Goal: Information Seeking & Learning: Learn about a topic

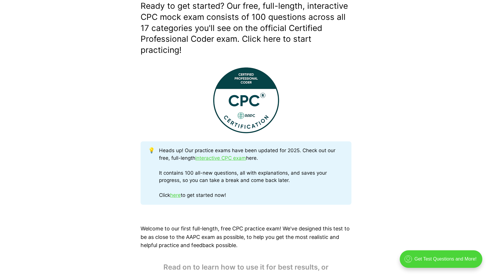
scroll to position [178, 0]
click at [234, 155] on link "interactive CPC exam" at bounding box center [220, 158] width 51 height 6
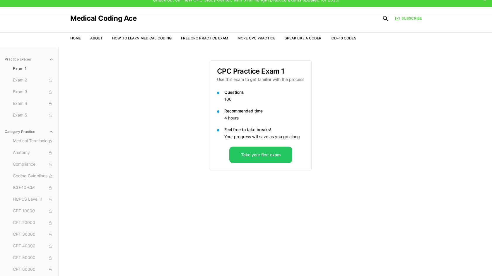
scroll to position [7, 0]
click at [30, 82] on span "Exam 2" at bounding box center [33, 80] width 41 height 6
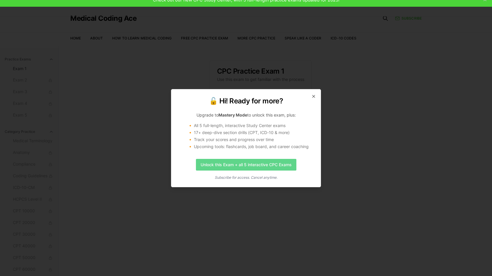
click at [253, 164] on link "Unlock this Exam + all 5 interactive CPC Exams" at bounding box center [246, 165] width 100 height 12
click at [315, 94] on icon "button" at bounding box center [313, 96] width 5 height 5
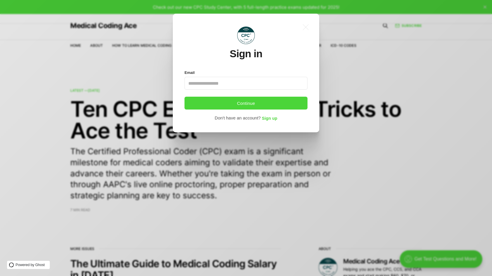
click at [228, 169] on div ".a{fill:none;stroke:currentColor;stroke-linecap:round;stroke-linejoin:round;str…" at bounding box center [250, 138] width 500 height 276
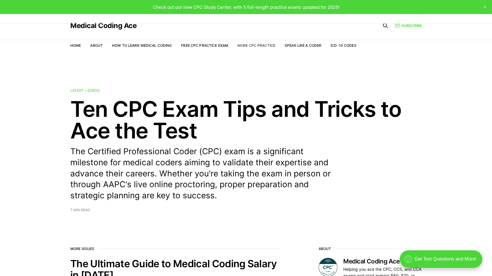
click at [265, 45] on link "More CPC Practice" at bounding box center [256, 45] width 38 height 4
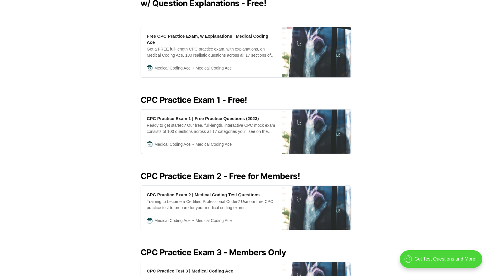
scroll to position [182, 0]
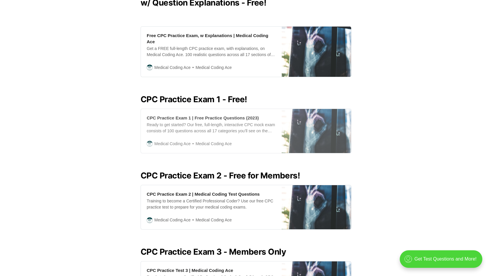
click at [209, 123] on div "Ready to get started? Our free, full-length, interactive CPC mock exam consists…" at bounding box center [211, 128] width 129 height 12
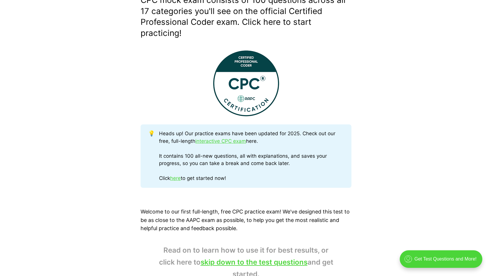
scroll to position [195, 0]
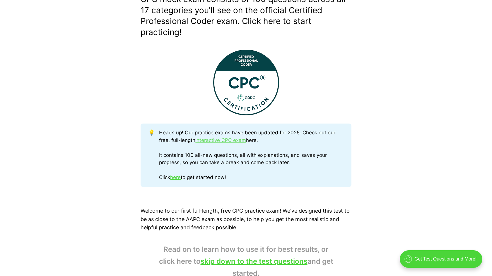
click at [220, 140] on link "interactive CPC exam" at bounding box center [220, 141] width 51 height 6
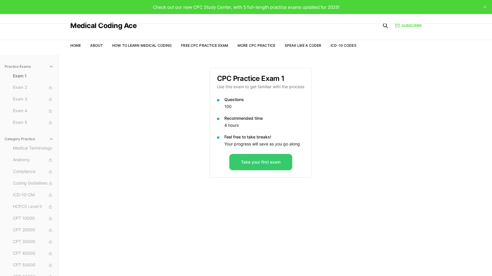
click at [247, 158] on button "Take your first exam" at bounding box center [260, 162] width 63 height 16
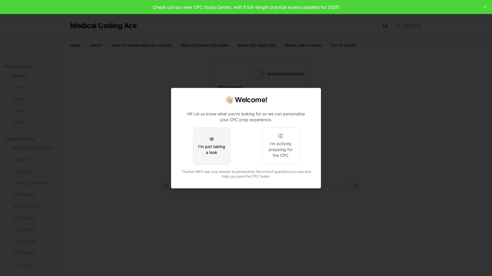
click at [216, 142] on button "I'm just taking a look" at bounding box center [211, 146] width 37 height 37
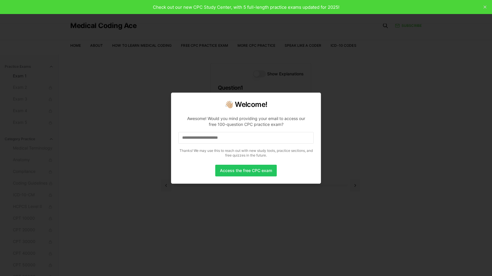
click at [228, 145] on p "Awesome! Would you mind providing your email to access our free 100-question CP…" at bounding box center [245, 135] width 135 height 49
click at [225, 137] on input at bounding box center [245, 138] width 135 height 12
click at [229, 137] on input "*" at bounding box center [245, 138] width 135 height 12
click at [229, 137] on input "**" at bounding box center [245, 138] width 135 height 12
click at [229, 137] on input "***" at bounding box center [245, 138] width 135 height 12
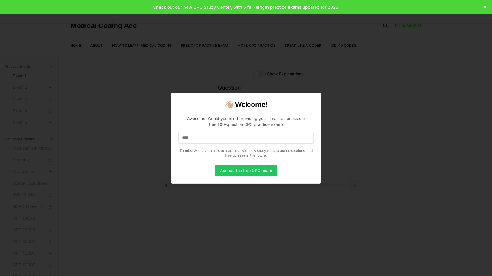
click at [229, 137] on input "****" at bounding box center [245, 138] width 135 height 12
click at [229, 137] on input "*****" at bounding box center [245, 138] width 135 height 12
click at [214, 137] on input "******" at bounding box center [245, 138] width 135 height 12
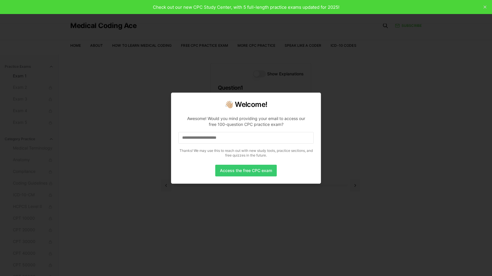
click at [239, 169] on button "Access the free CPC exam" at bounding box center [245, 171] width 61 height 12
click at [237, 138] on input "**********" at bounding box center [245, 138] width 135 height 12
click at [243, 172] on button "Access the free CPC exam" at bounding box center [245, 171] width 61 height 12
click at [223, 141] on input "**********" at bounding box center [245, 138] width 135 height 12
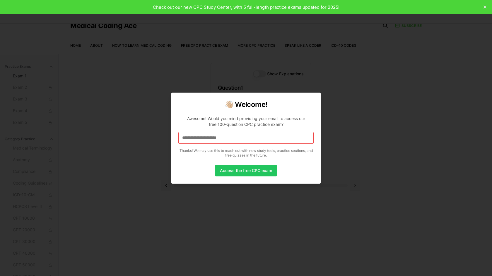
click at [223, 141] on input "**********" at bounding box center [245, 138] width 135 height 12
click at [215, 138] on input at bounding box center [245, 138] width 135 height 12
click at [267, 127] on div "Awesome! Would you mind providing your email to access our free 100-question CP…" at bounding box center [246, 122] width 126 height 12
click at [284, 145] on p "Awesome! Would you mind providing your email to access our free 100-question CP…" at bounding box center [245, 135] width 135 height 49
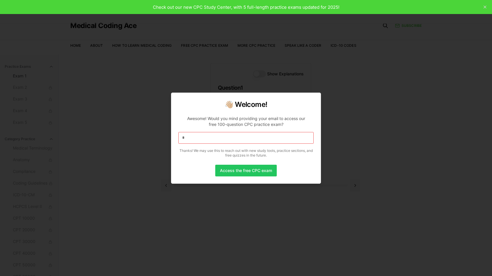
click at [209, 142] on input "*" at bounding box center [245, 138] width 135 height 12
click at [243, 171] on button "Access the free CPC exam" at bounding box center [245, 171] width 61 height 12
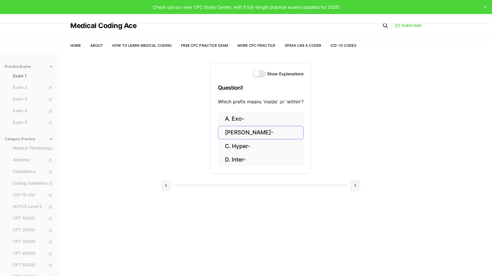
click at [241, 135] on button "[PERSON_NAME]-" at bounding box center [261, 133] width 86 height 14
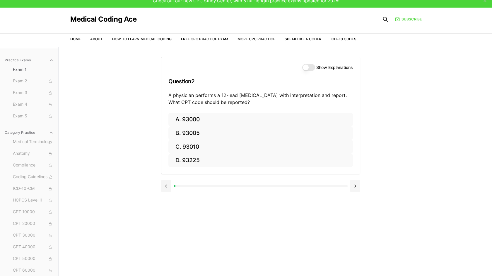
scroll to position [7, 0]
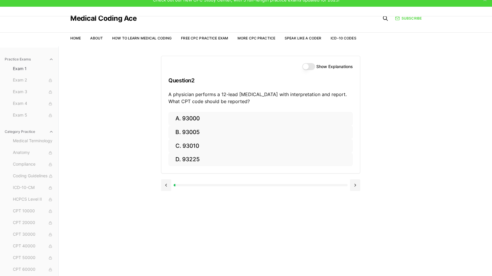
click at [306, 63] on button "Show Explanations" at bounding box center [308, 66] width 13 height 7
click at [187, 119] on button "A. 93000" at bounding box center [260, 119] width 184 height 14
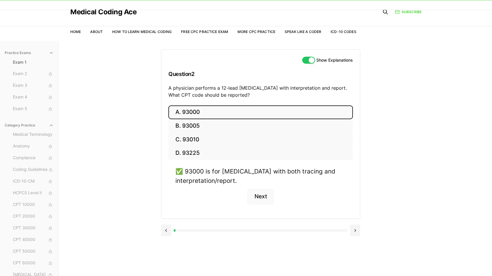
scroll to position [14, 0]
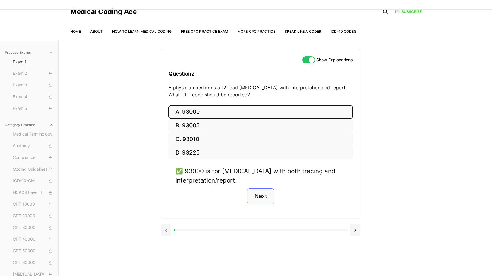
click at [262, 198] on button "Next" at bounding box center [260, 197] width 27 height 16
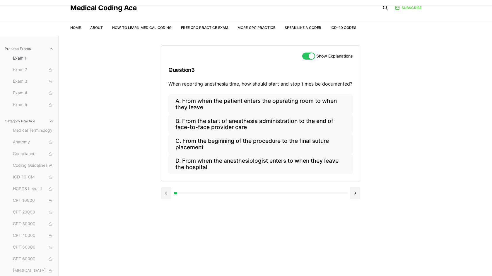
scroll to position [19, 0]
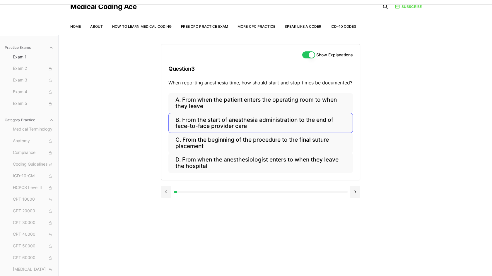
click at [223, 121] on button "B. From the start of anesthesia administration to the end of face-to-face provi…" at bounding box center [260, 123] width 184 height 20
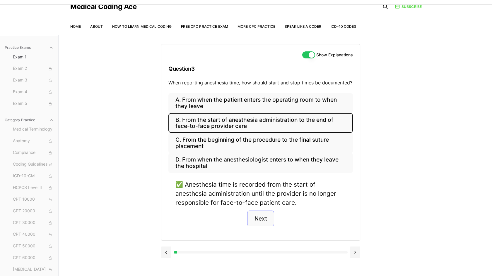
click at [257, 215] on button "Next" at bounding box center [260, 219] width 27 height 16
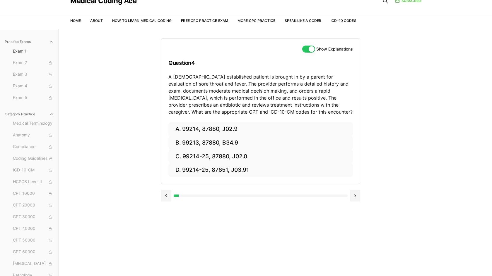
scroll to position [25, 0]
click at [232, 160] on button "C. 99214-25, 87880, J02.0" at bounding box center [260, 157] width 184 height 14
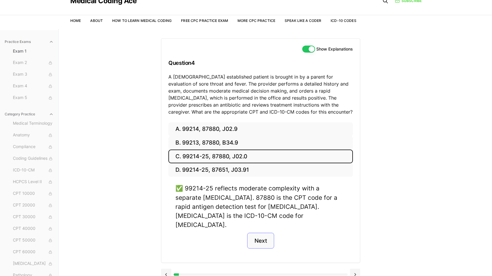
click at [257, 233] on button "Next" at bounding box center [260, 241] width 27 height 16
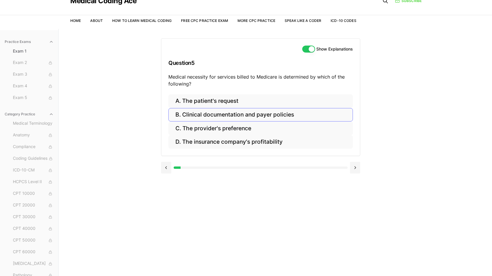
click at [214, 111] on button "B. Clinical documentation and payer policies" at bounding box center [260, 115] width 184 height 14
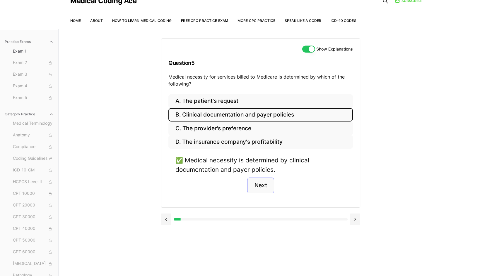
click at [262, 188] on button "Next" at bounding box center [260, 186] width 27 height 16
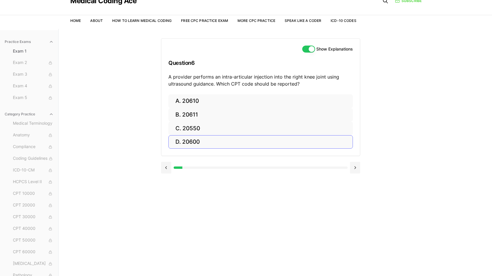
click at [195, 138] on button "D. 20600" at bounding box center [260, 142] width 184 height 14
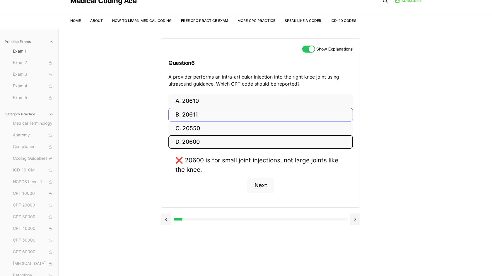
click at [225, 117] on button "B. 20611" at bounding box center [260, 115] width 184 height 14
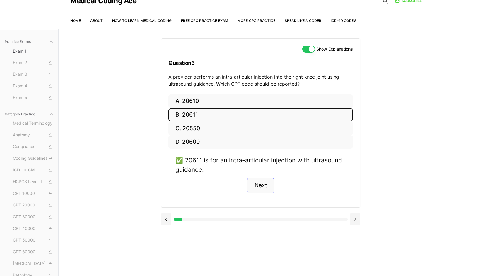
click at [264, 185] on button "Next" at bounding box center [260, 186] width 27 height 16
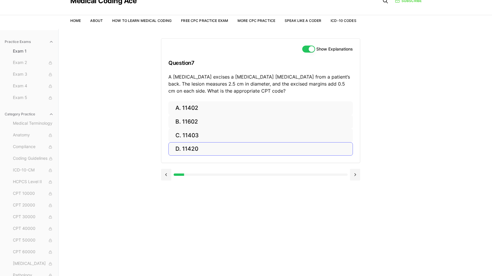
click at [196, 151] on button "D. 11420" at bounding box center [260, 149] width 184 height 14
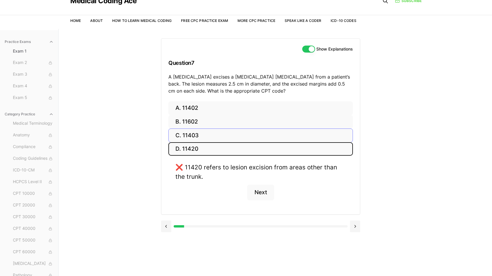
click at [183, 138] on button "C. 11403" at bounding box center [260, 136] width 184 height 14
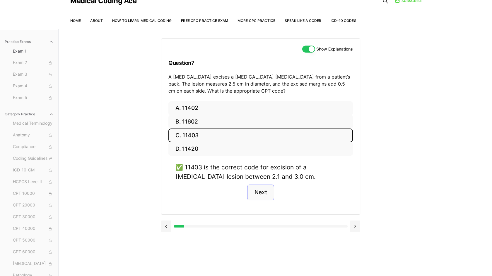
click at [258, 190] on button "Next" at bounding box center [260, 193] width 27 height 16
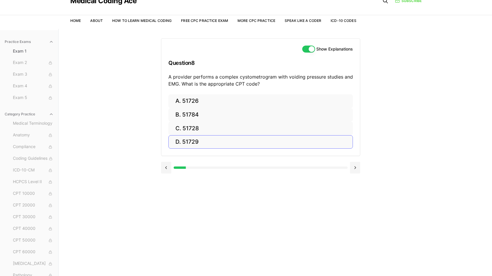
click at [212, 141] on button "D. 51729" at bounding box center [260, 142] width 184 height 14
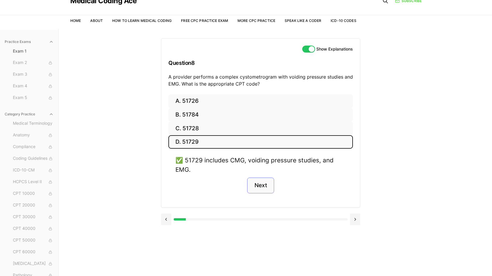
click at [262, 183] on button "Next" at bounding box center [260, 186] width 27 height 16
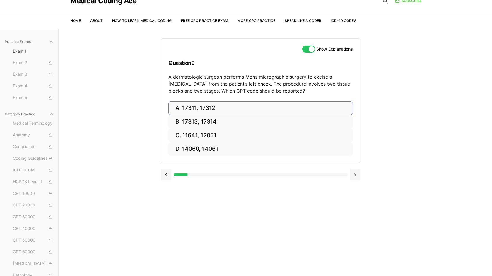
click at [188, 107] on button "A. 17311, 17312" at bounding box center [260, 109] width 184 height 14
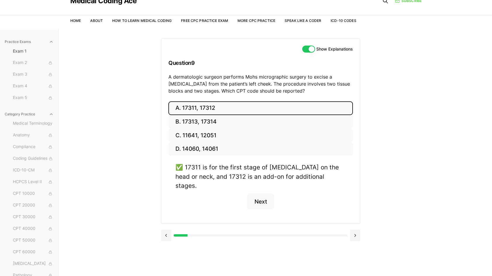
click at [191, 167] on div "✅ 17311 is for the first stage of [MEDICAL_DATA] on the head or neck, and 17312…" at bounding box center [260, 177] width 170 height 28
copy div "17311"
click at [260, 194] on button "Next" at bounding box center [260, 202] width 27 height 16
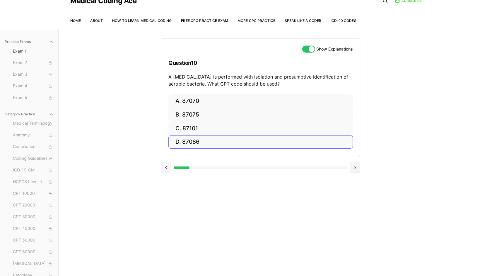
click at [197, 141] on button "D. 87086" at bounding box center [260, 142] width 184 height 14
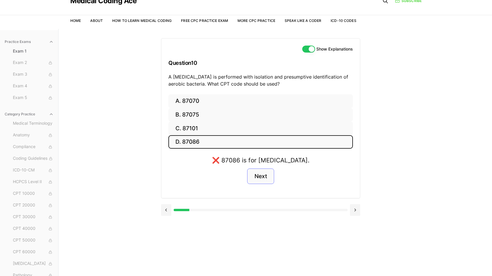
click at [263, 176] on button "Next" at bounding box center [260, 177] width 27 height 16
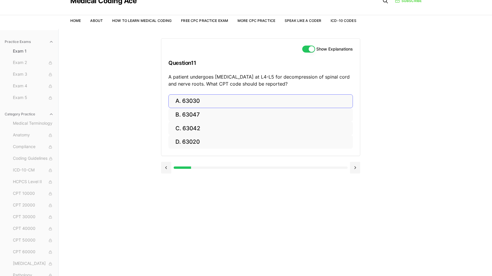
click at [185, 103] on button "A. 63030" at bounding box center [260, 101] width 184 height 14
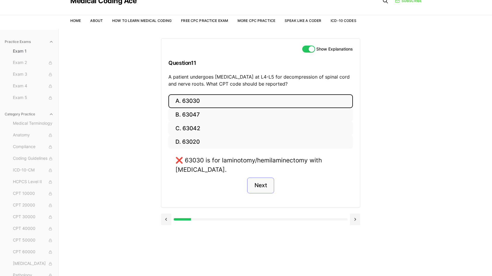
click at [253, 184] on button "Next" at bounding box center [260, 186] width 27 height 16
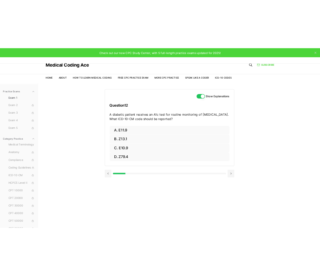
scroll to position [0, 0]
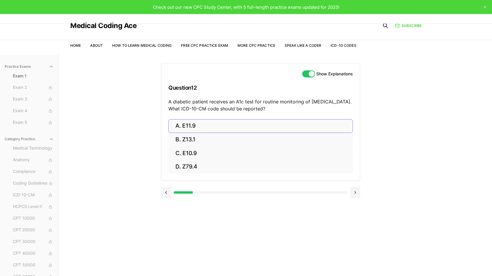
click at [185, 123] on button "A. E11.9" at bounding box center [260, 126] width 184 height 14
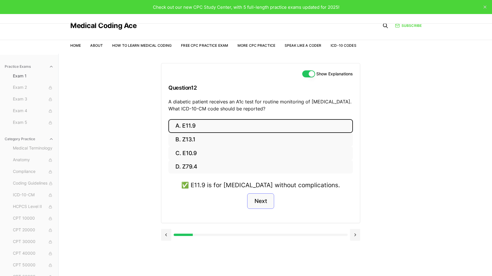
click at [267, 199] on button "Next" at bounding box center [260, 202] width 27 height 16
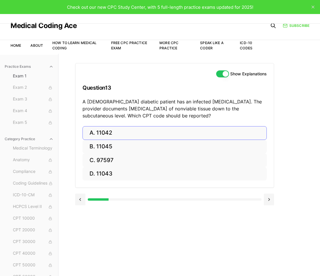
click at [121, 135] on button "A. 11042" at bounding box center [175, 133] width 184 height 14
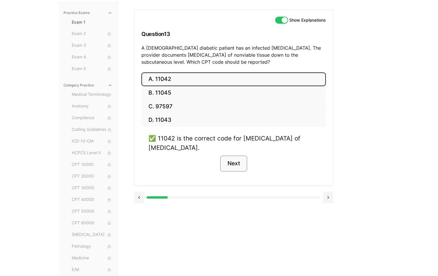
scroll to position [54, 0]
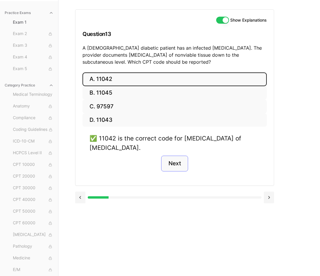
click at [168, 158] on button "Next" at bounding box center [174, 164] width 27 height 16
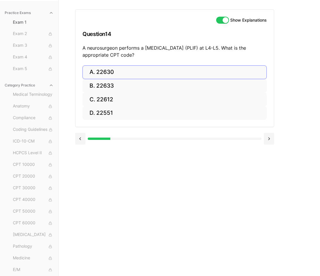
click at [106, 73] on button "A. 22630" at bounding box center [175, 73] width 184 height 14
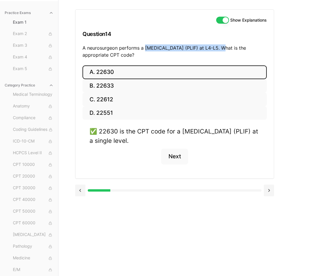
drag, startPoint x: 144, startPoint y: 47, endPoint x: 217, endPoint y: 47, distance: 72.8
click at [217, 47] on p "A neurosurgeon performs a [MEDICAL_DATA] (PLIF) at L4-L5. What is the appropria…" at bounding box center [175, 51] width 184 height 14
copy p "[MEDICAL_DATA]"
